Goal: Navigation & Orientation: Find specific page/section

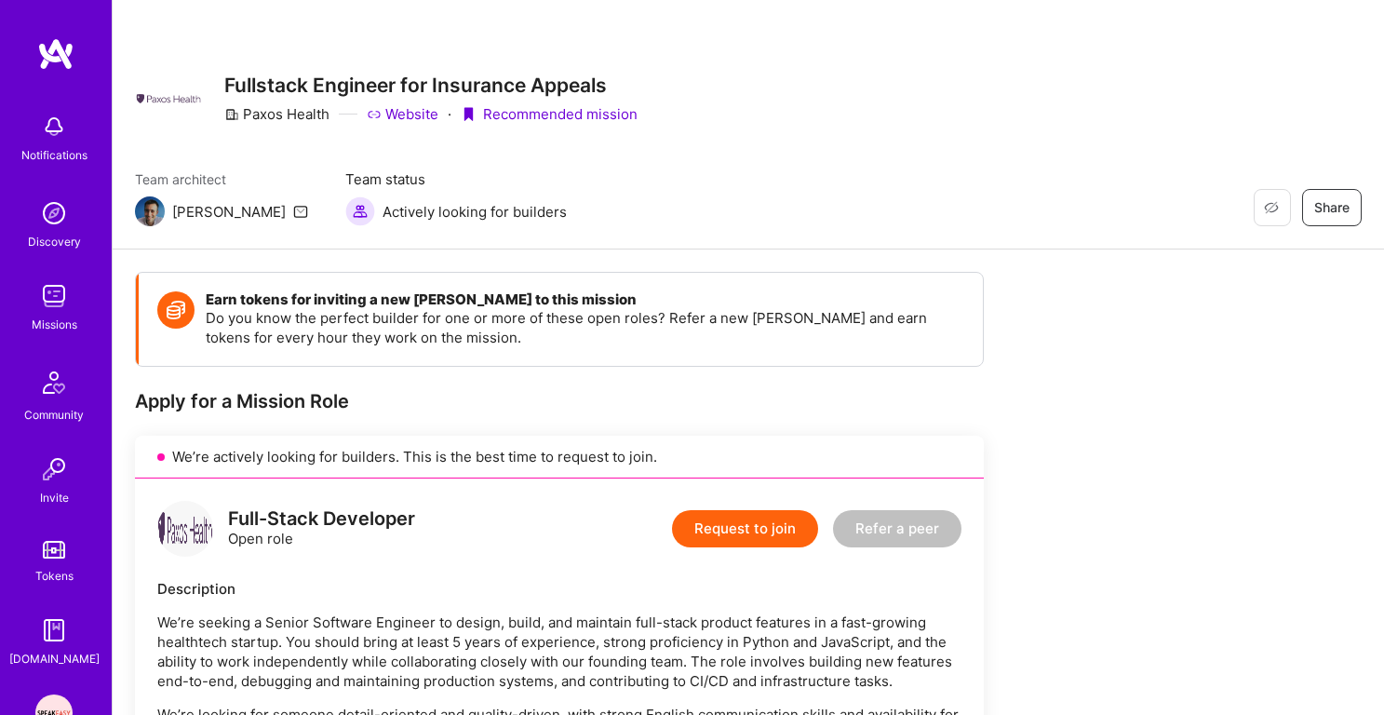
click at [55, 306] on img at bounding box center [53, 295] width 37 height 37
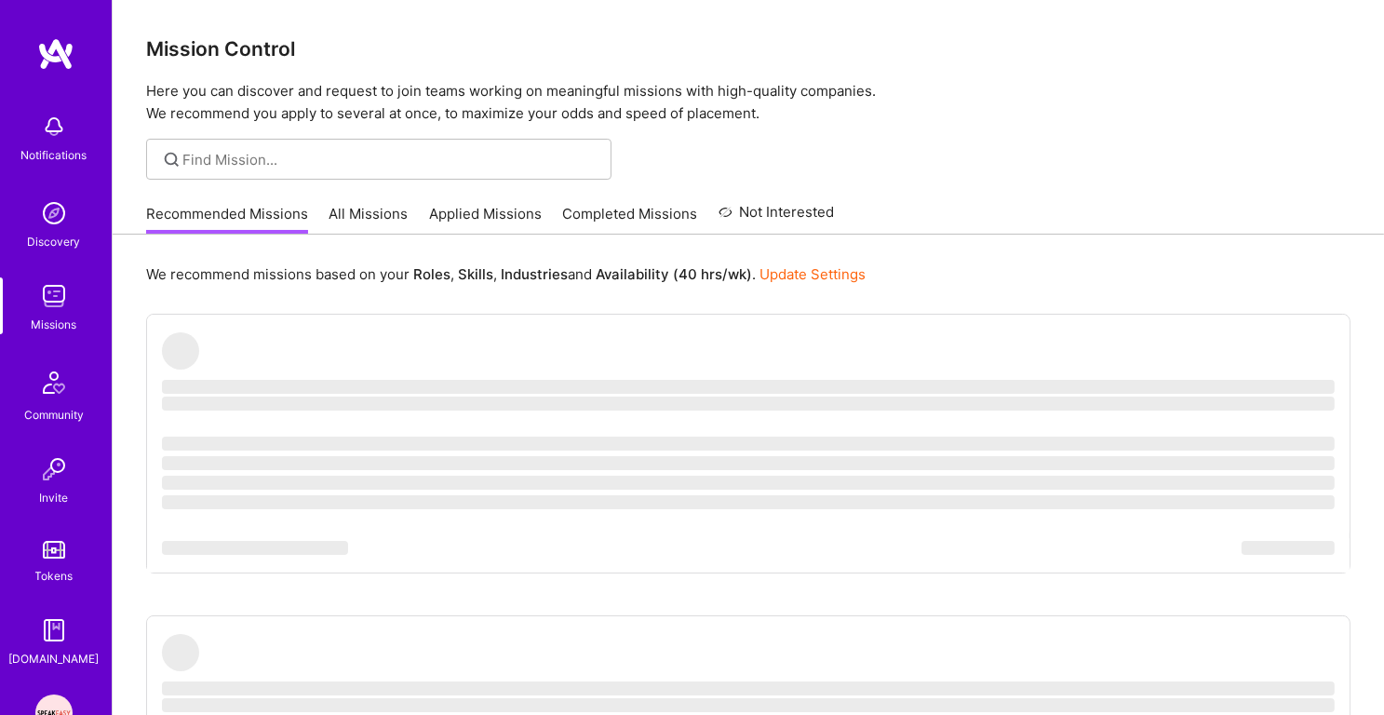
click at [444, 114] on p "Here you can discover and request to join teams working on meaningful missions …" at bounding box center [748, 102] width 1204 height 45
click at [484, 77] on div "Mission Control Here you can discover and request to join teams working on mean…" at bounding box center [748, 62] width 1271 height 125
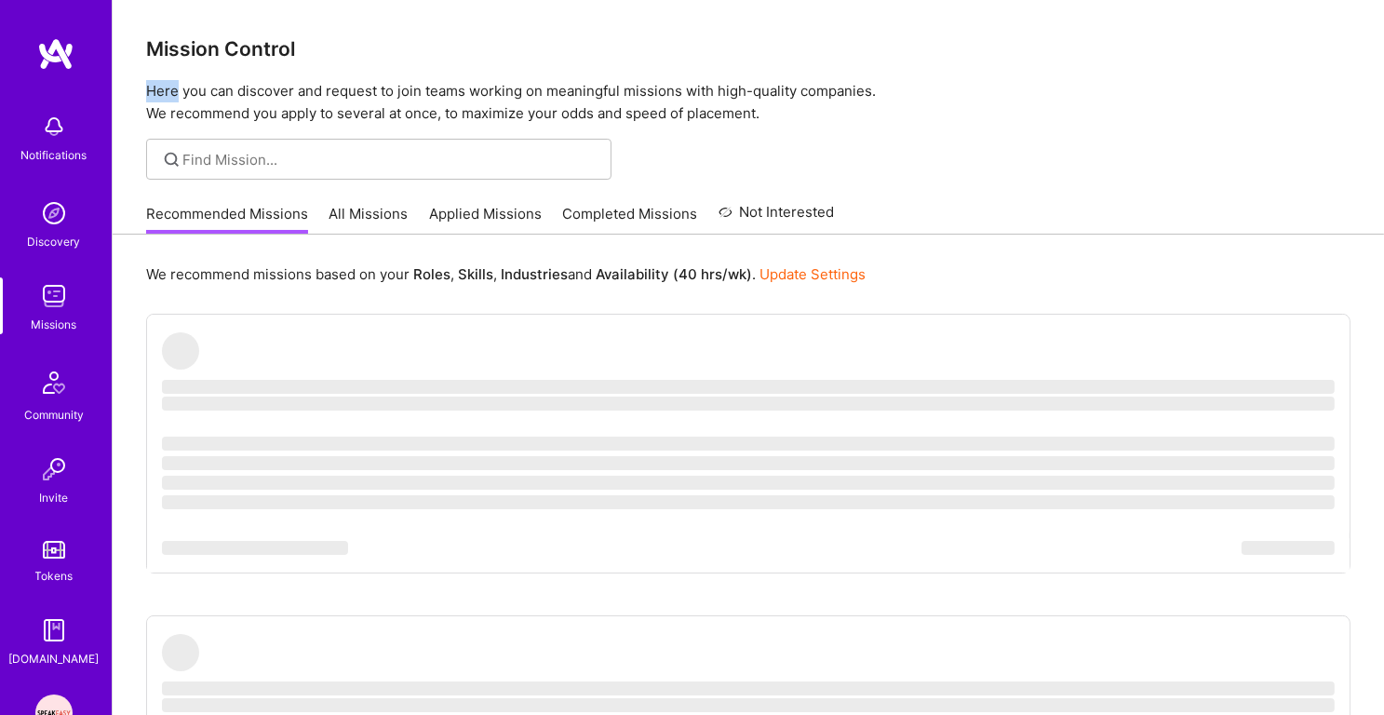
click at [484, 77] on div "Mission Control Here you can discover and request to join teams working on mean…" at bounding box center [748, 62] width 1271 height 125
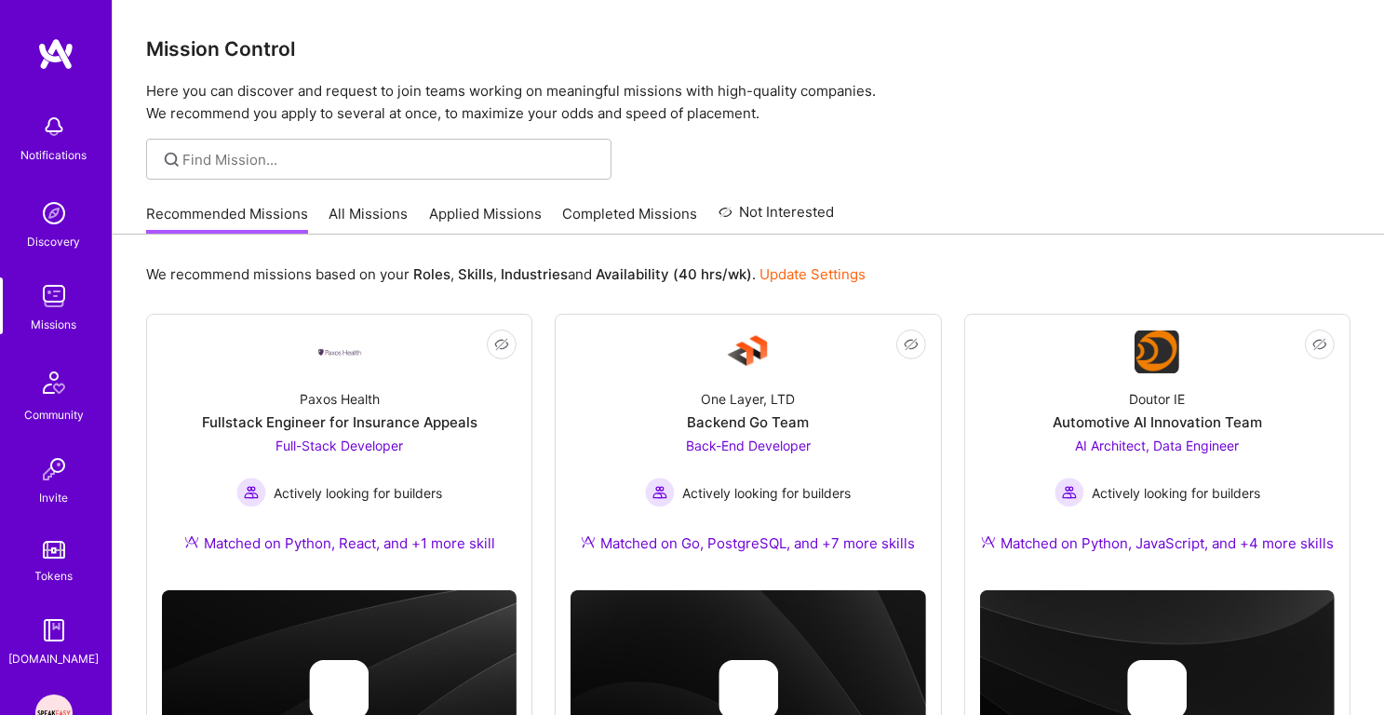
click at [484, 77] on div "Mission Control Here you can discover and request to join teams working on mean…" at bounding box center [748, 62] width 1271 height 125
click at [467, 99] on p "Here you can discover and request to join teams working on meaningful missions …" at bounding box center [748, 102] width 1204 height 45
click at [456, 109] on p "Here you can discover and request to join teams working on meaningful missions …" at bounding box center [748, 102] width 1204 height 45
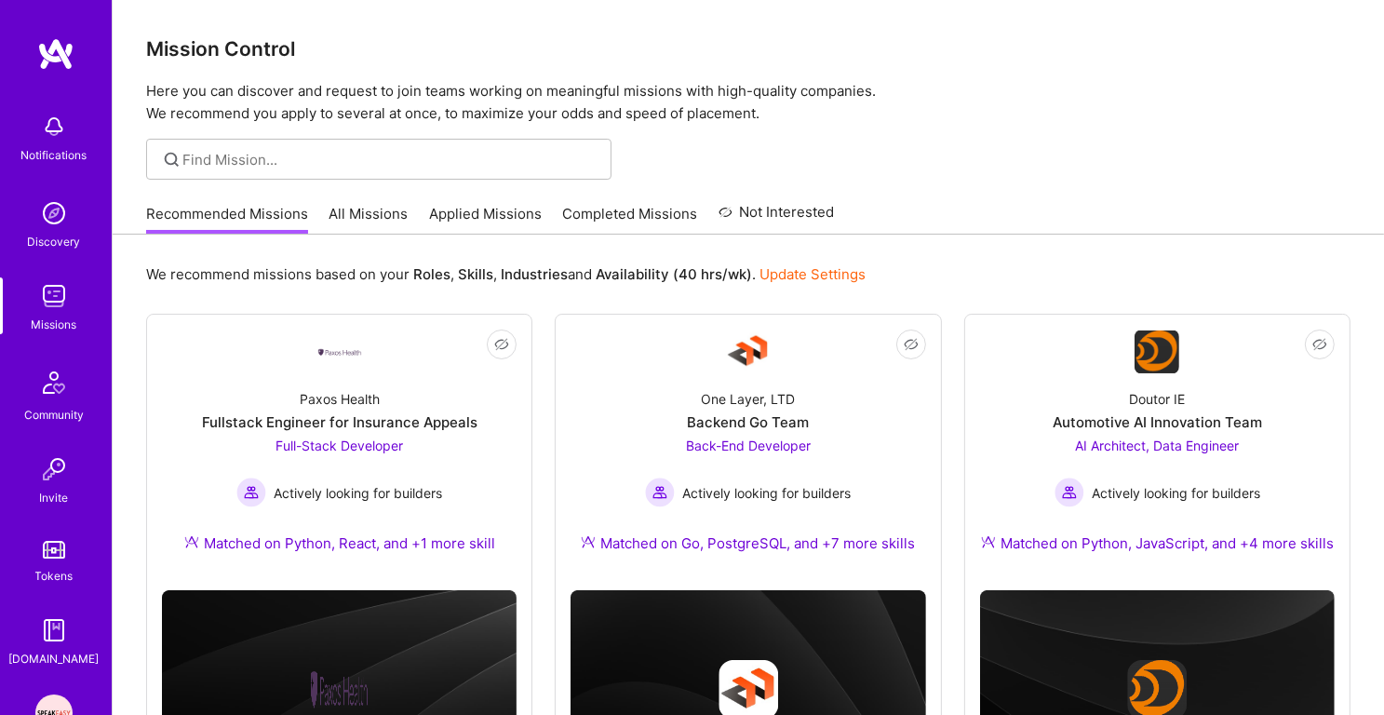
click at [456, 109] on p "Here you can discover and request to join teams working on meaningful missions …" at bounding box center [748, 102] width 1204 height 45
click at [396, 89] on p "Here you can discover and request to join teams working on meaningful missions …" at bounding box center [748, 102] width 1204 height 45
